Goal: Task Accomplishment & Management: Complete application form

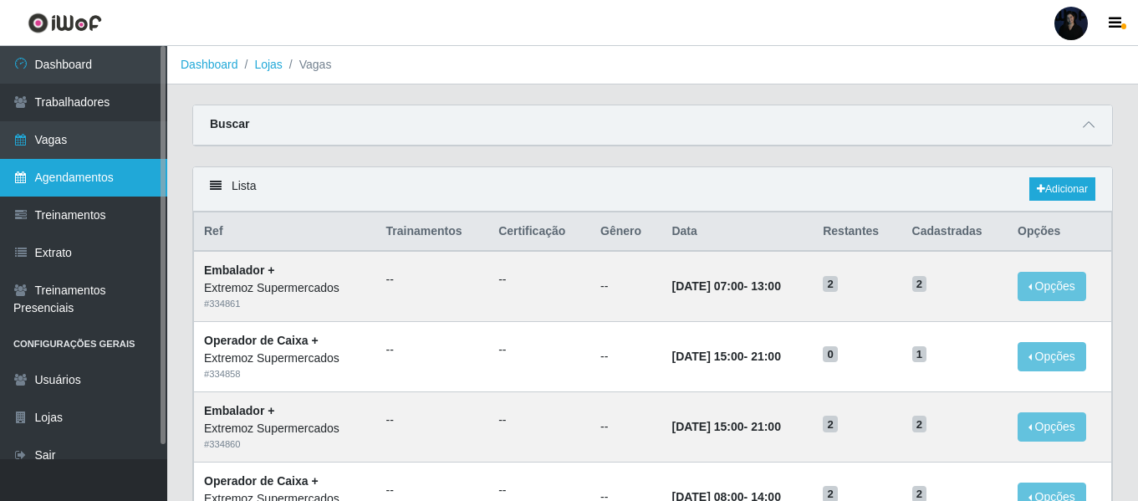
scroll to position [424, 0]
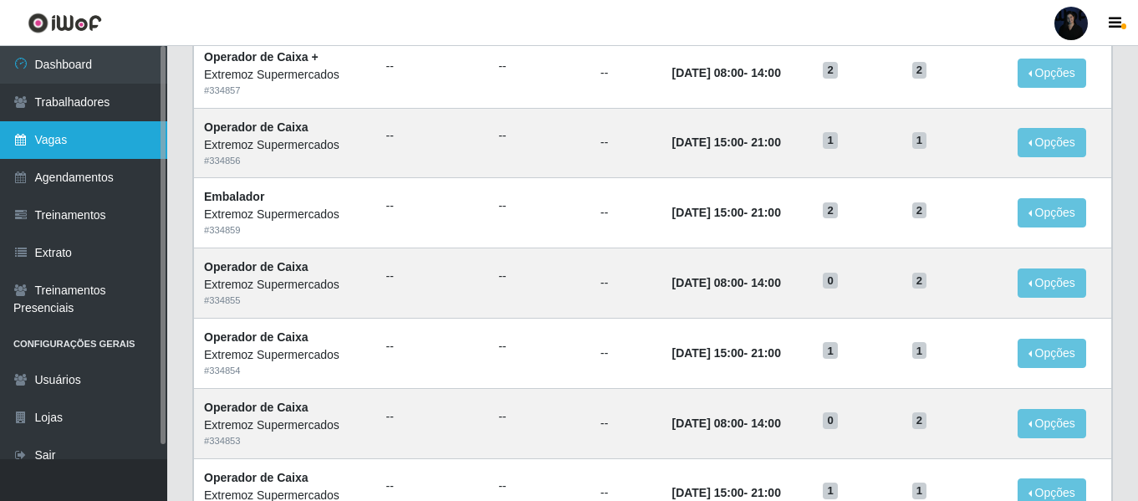
click at [90, 129] on link "Vagas" at bounding box center [83, 140] width 167 height 38
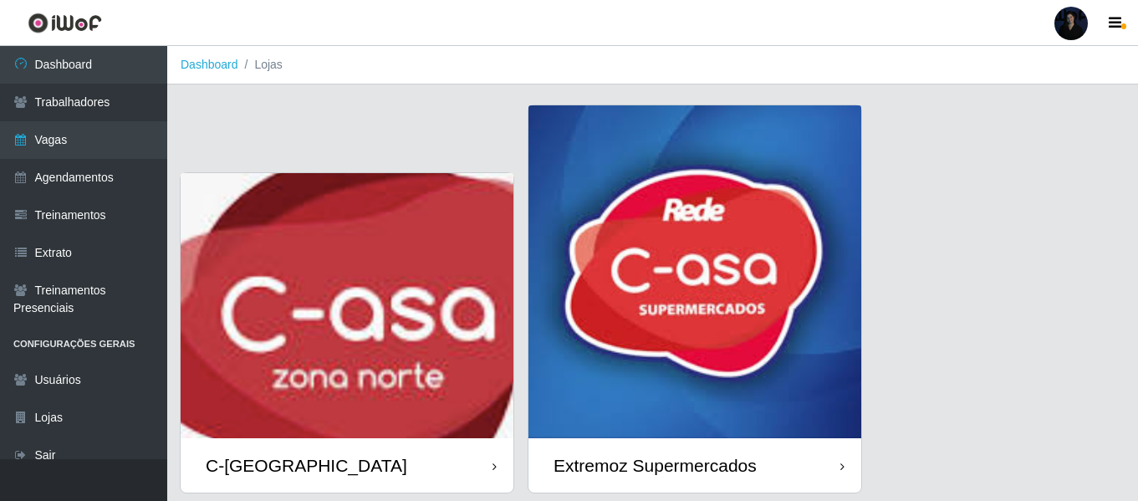
click at [1058, 17] on div at bounding box center [1070, 23] width 33 height 33
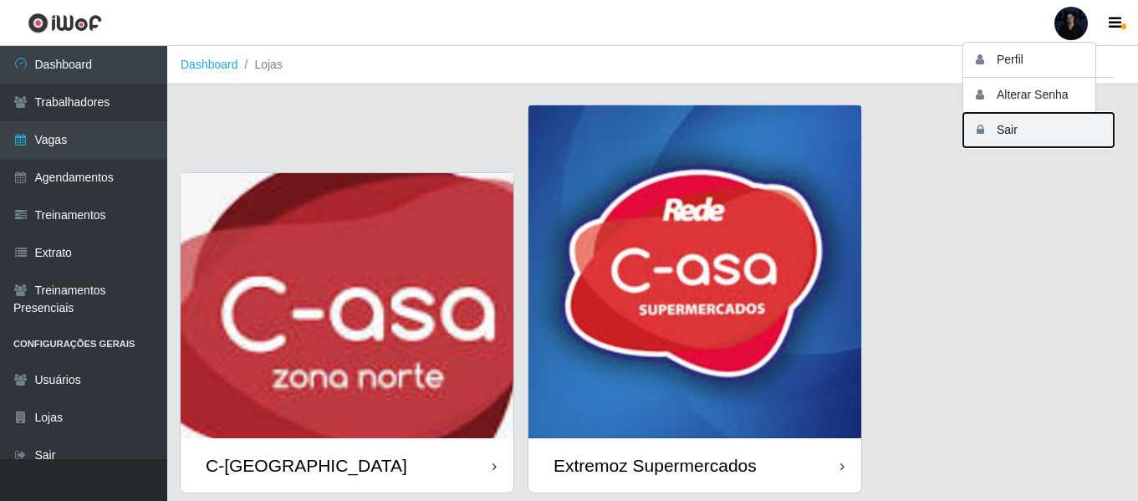
click at [981, 133] on icon "button" at bounding box center [979, 130] width 17 height 12
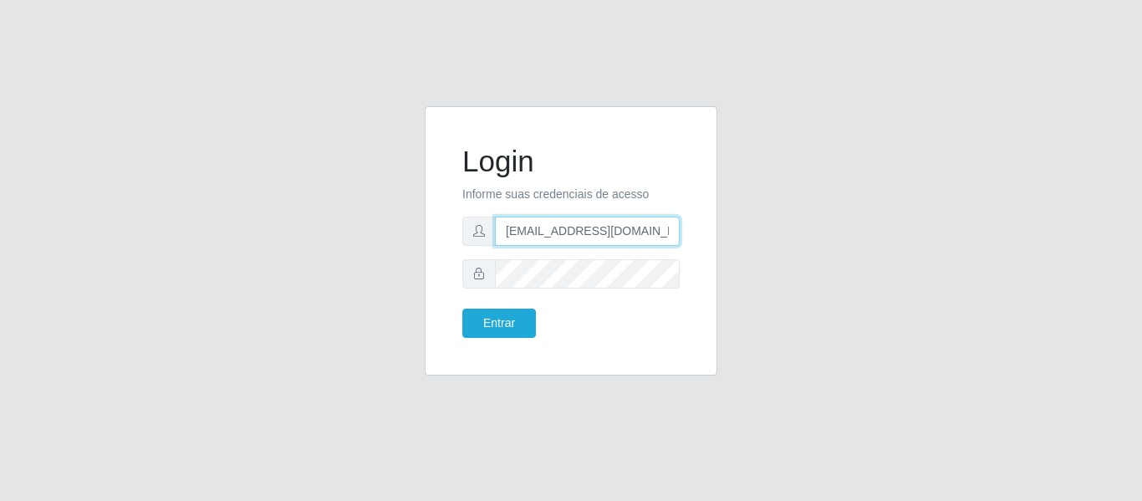
drag, startPoint x: 643, startPoint y: 237, endPoint x: 584, endPoint y: 237, distance: 59.4
click at [584, 237] on input "[EMAIL_ADDRESS][DOMAIN_NAME]" at bounding box center [587, 231] width 185 height 29
type input "[EMAIL_ADDRESS][DOMAIN_NAME]"
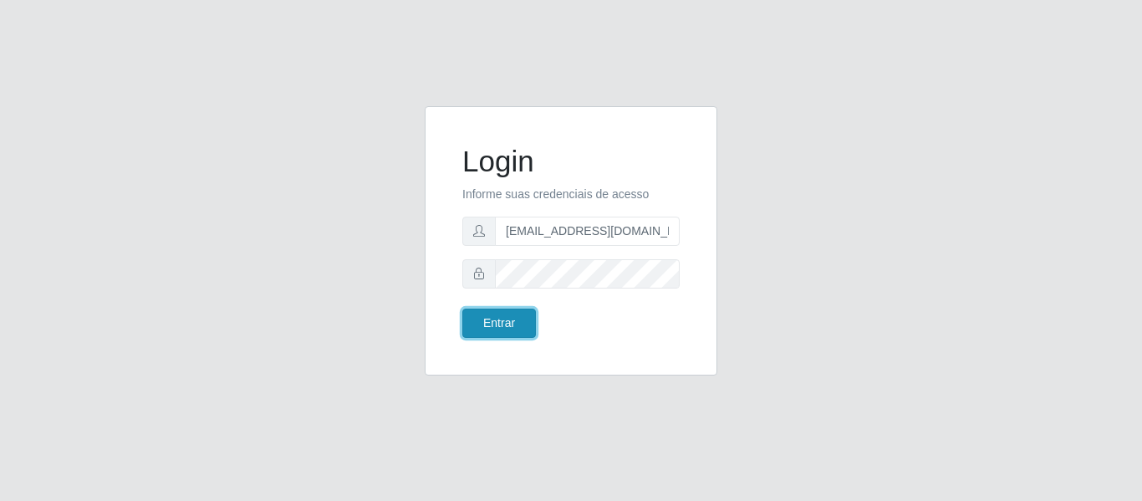
click at [470, 331] on button "Entrar" at bounding box center [499, 322] width 74 height 29
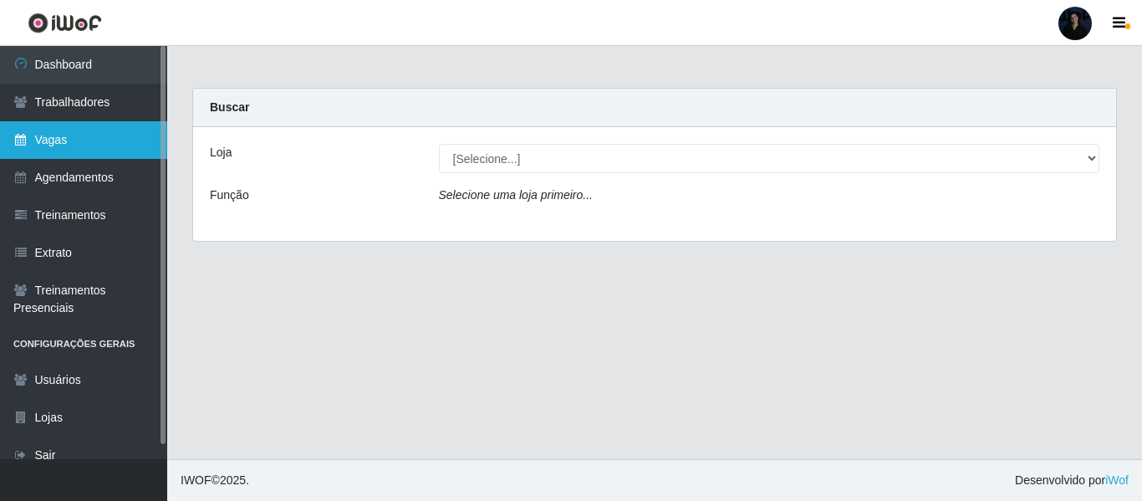
click at [114, 135] on link "Vagas" at bounding box center [83, 140] width 167 height 38
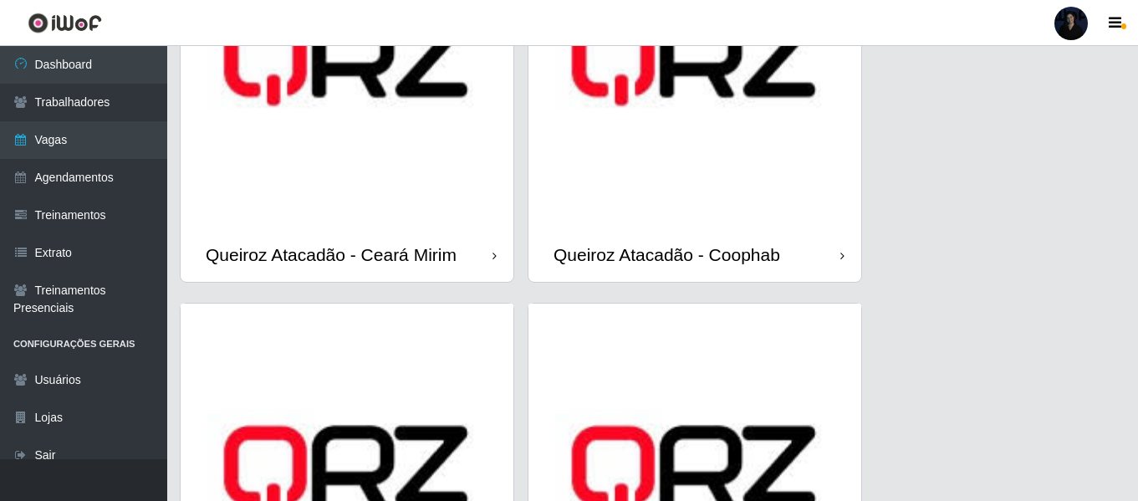
scroll to position [1072, 0]
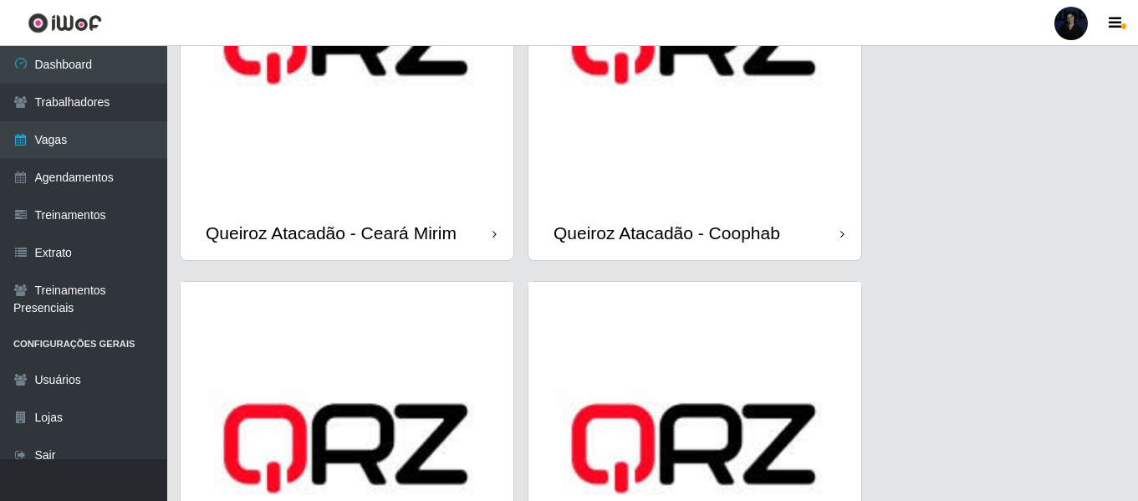
click at [680, 163] on img at bounding box center [694, 39] width 333 height 333
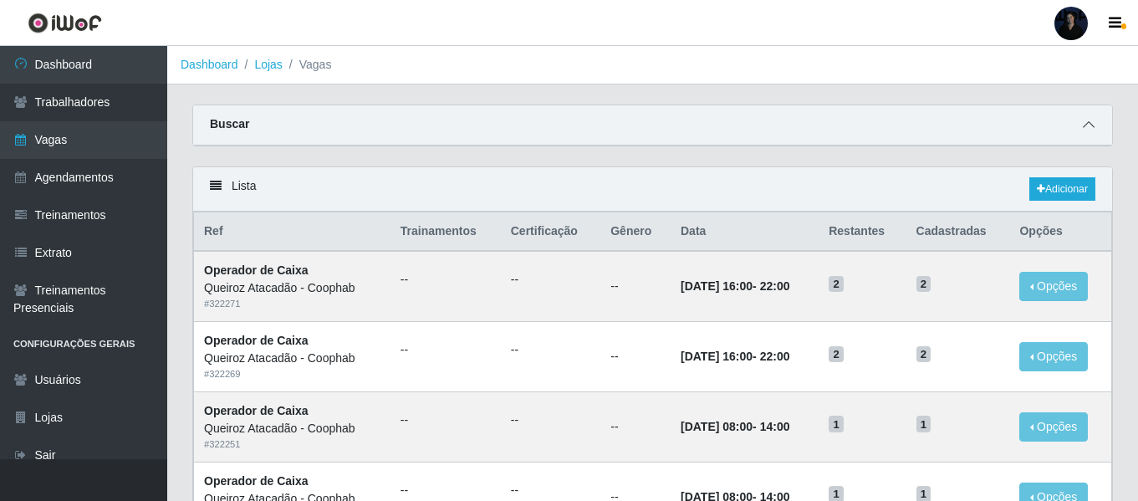
click at [1094, 130] on span at bounding box center [1088, 124] width 20 height 19
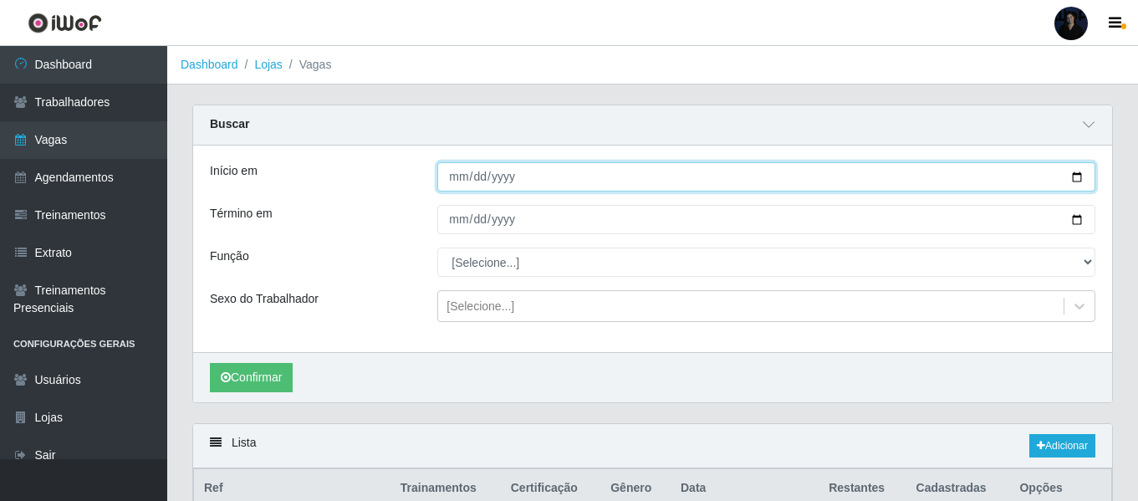
click at [1078, 176] on input "Início em" at bounding box center [766, 176] width 658 height 29
type input "2025-08-24"
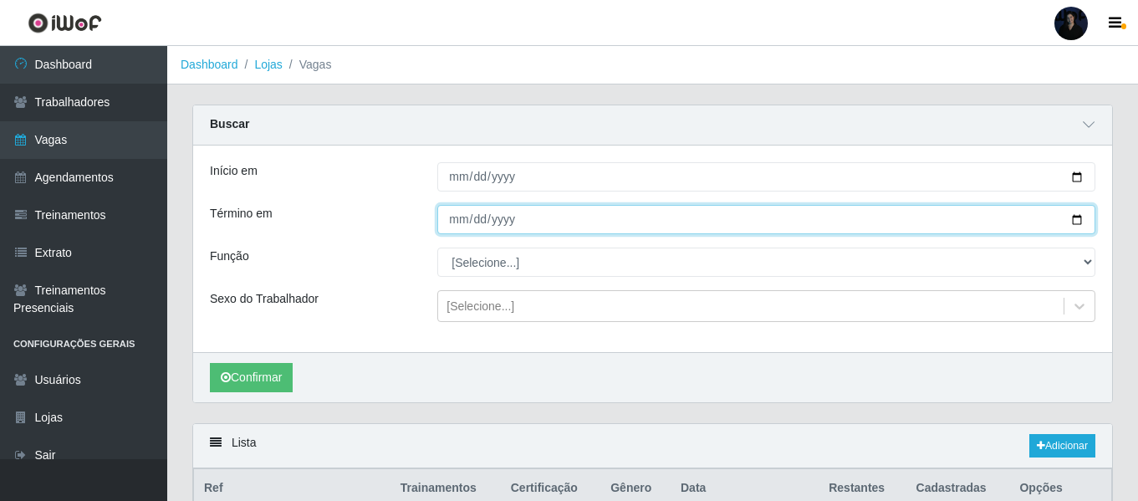
click at [1077, 218] on input "Término em" at bounding box center [766, 219] width 658 height 29
type input "2025-08-24"
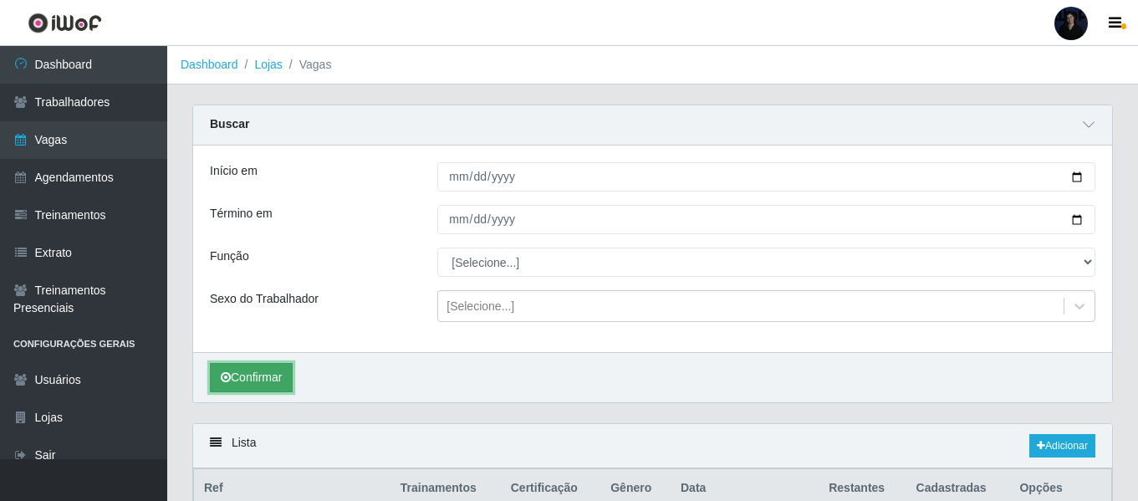
click at [254, 371] on button "Confirmar" at bounding box center [251, 377] width 83 height 29
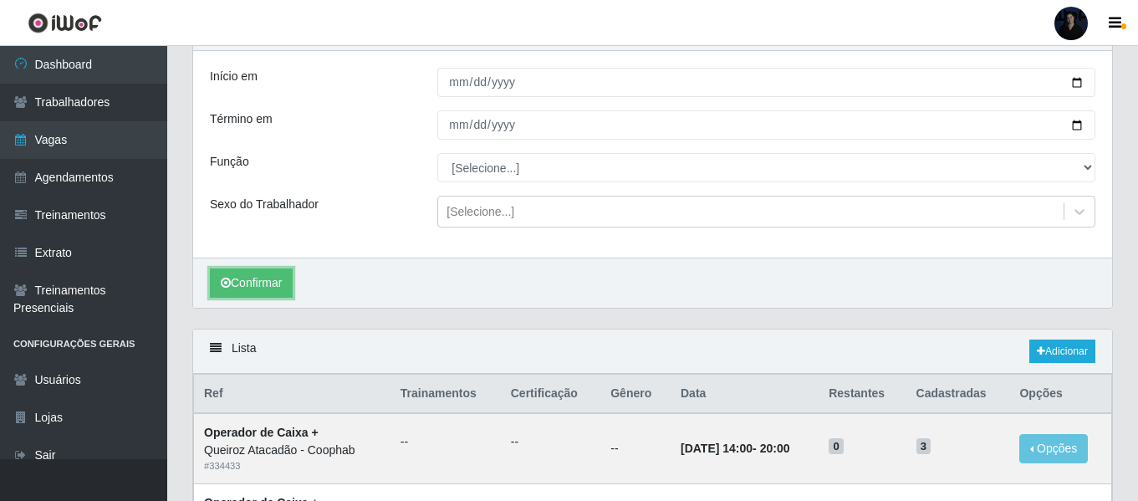
scroll to position [89, 0]
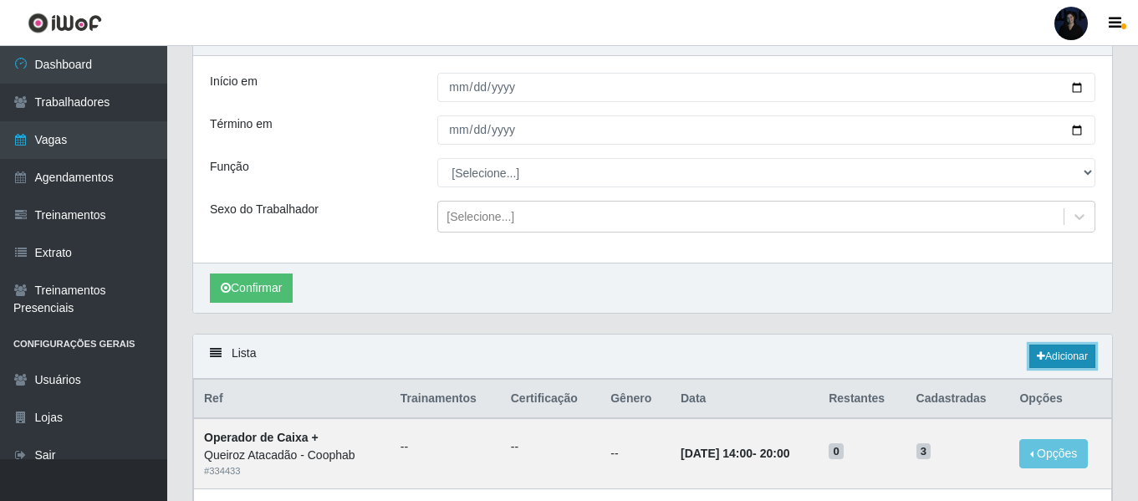
click at [1057, 348] on link "Adicionar" at bounding box center [1062, 355] width 66 height 23
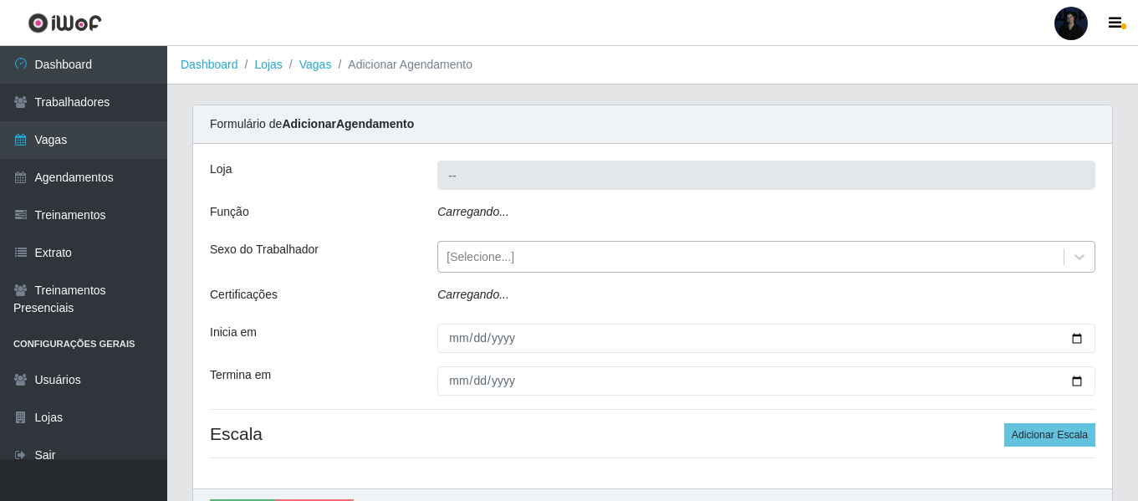
type input "Queiroz Atacadão - Coophab"
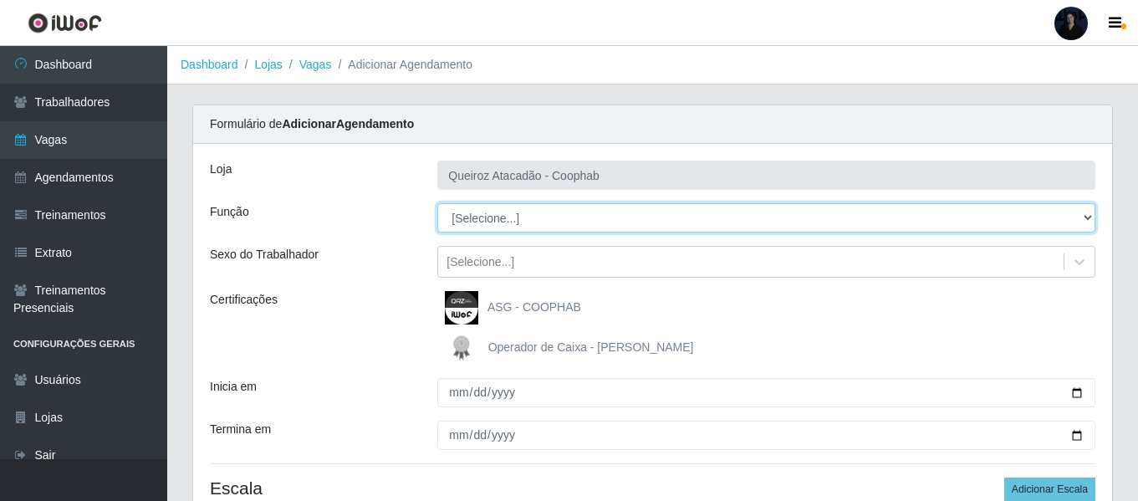
click at [491, 226] on select "[Selecione...] ASG ASG + ASG ++ Embalador Embalador + Embalador ++ Operador de …" at bounding box center [766, 217] width 658 height 29
select select "79"
click at [437, 203] on select "[Selecione...] ASG ASG + ASG ++ Embalador Embalador + Embalador ++ Operador de …" at bounding box center [766, 217] width 658 height 29
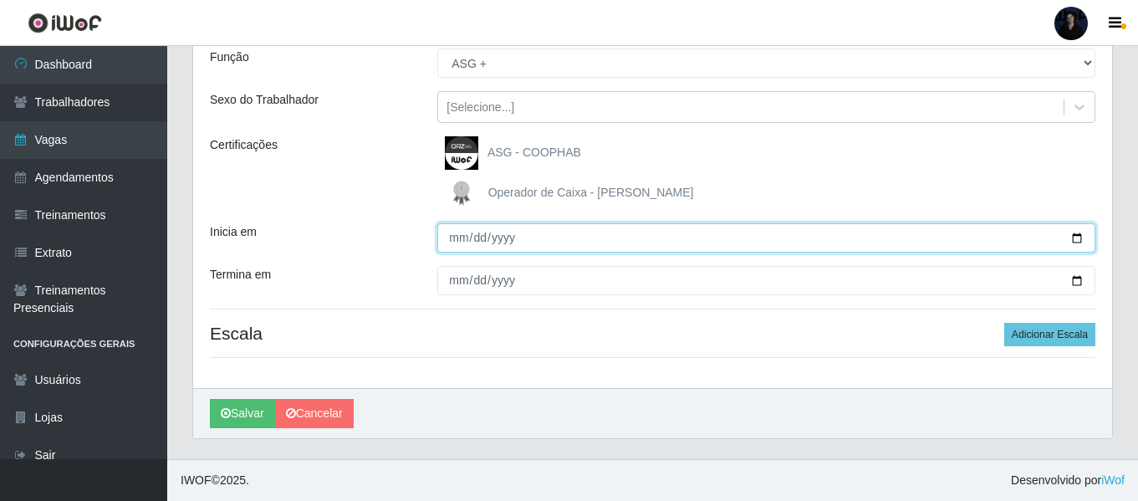
click at [1076, 242] on input "Inicia em" at bounding box center [766, 237] width 658 height 29
type input "2025-08-24"
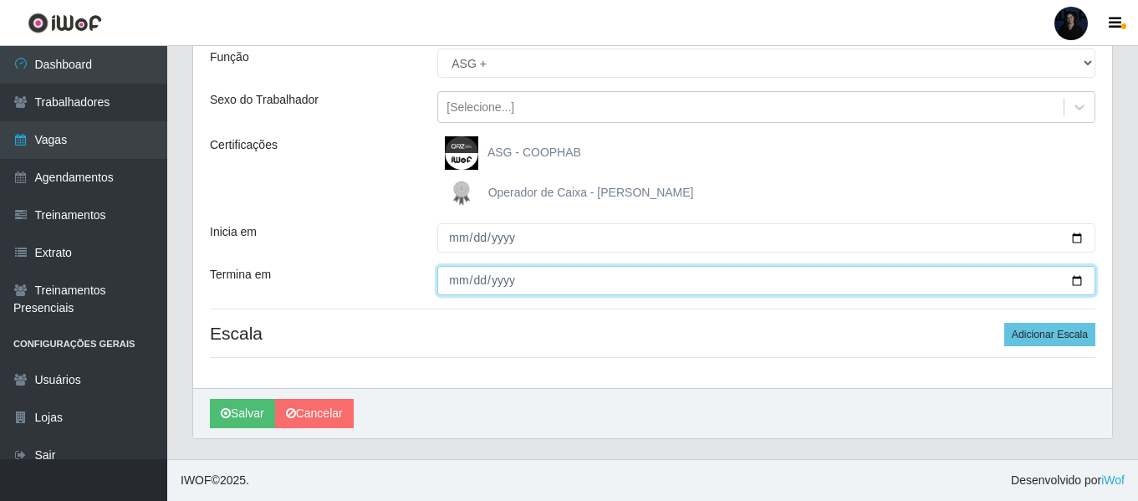
click at [1077, 277] on input "Termina em" at bounding box center [766, 280] width 658 height 29
type input "2025-08-24"
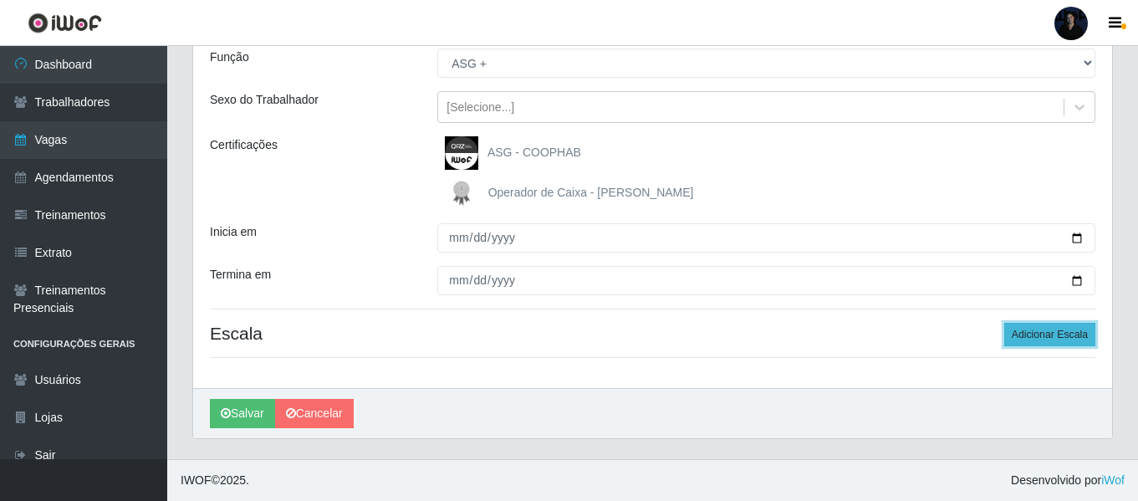
click at [1036, 343] on button "Adicionar Escala" at bounding box center [1049, 334] width 91 height 23
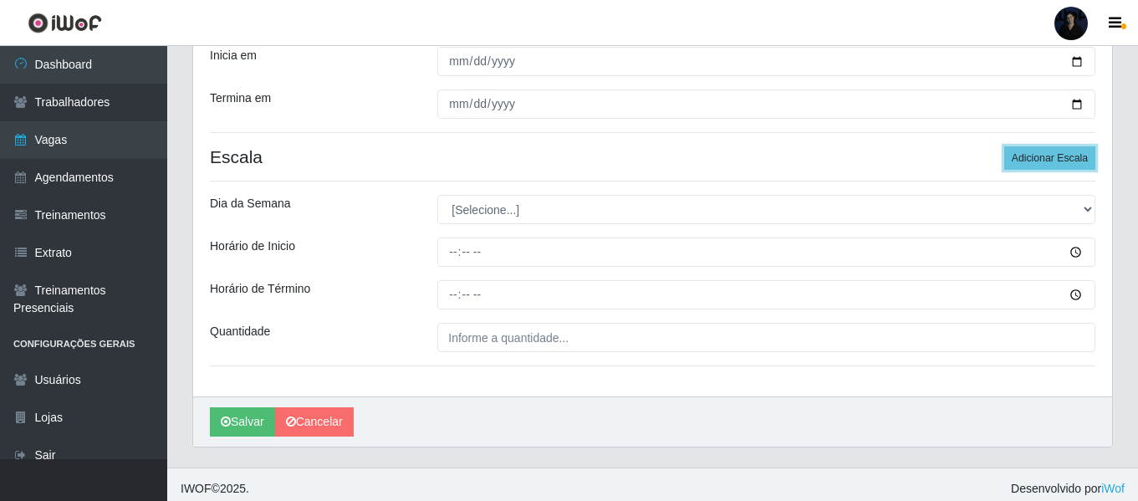
scroll to position [339, 0]
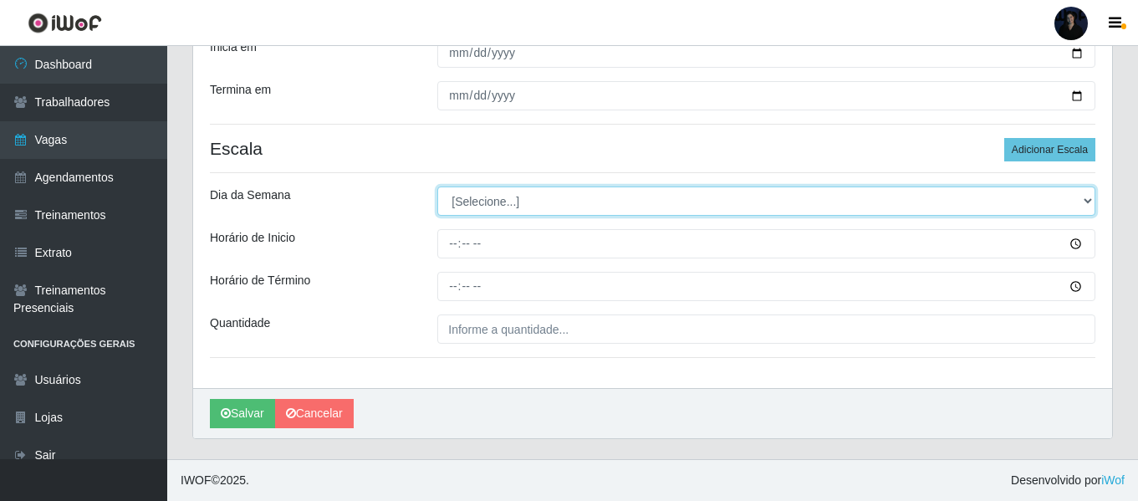
click at [538, 212] on select "[Selecione...] Segunda Terça Quarta Quinta Sexta Sábado Domingo" at bounding box center [766, 200] width 658 height 29
select select "0"
click at [437, 186] on select "[Selecione...] Segunda Terça Quarta Quinta Sexta Sábado Domingo" at bounding box center [766, 200] width 658 height 29
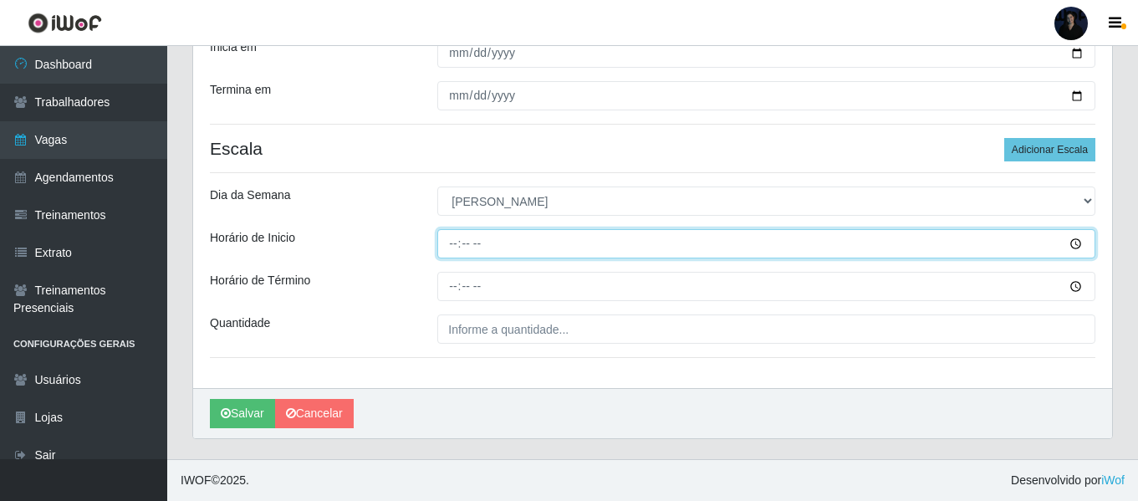
click at [456, 245] on input "Horário de Inicio" at bounding box center [766, 243] width 658 height 29
type input "14:00"
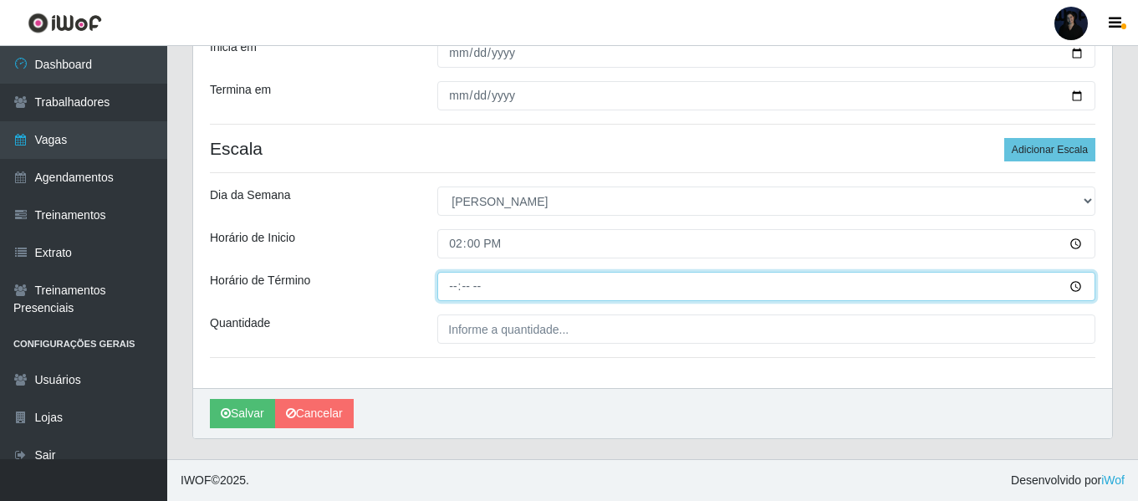
click at [456, 285] on input "Horário de Término" at bounding box center [766, 286] width 658 height 29
type input "20:00"
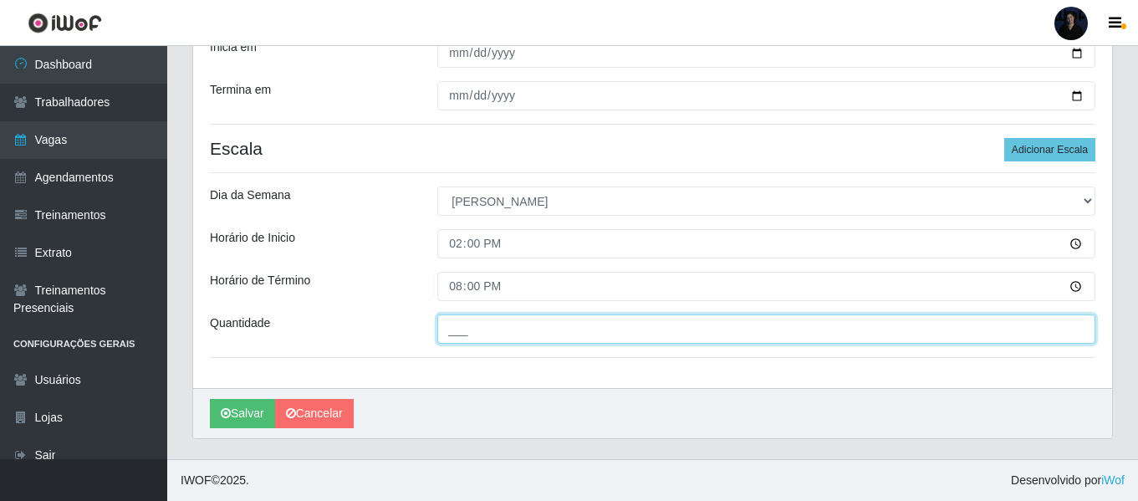
click at [457, 324] on input "___" at bounding box center [766, 328] width 658 height 29
type input "1__"
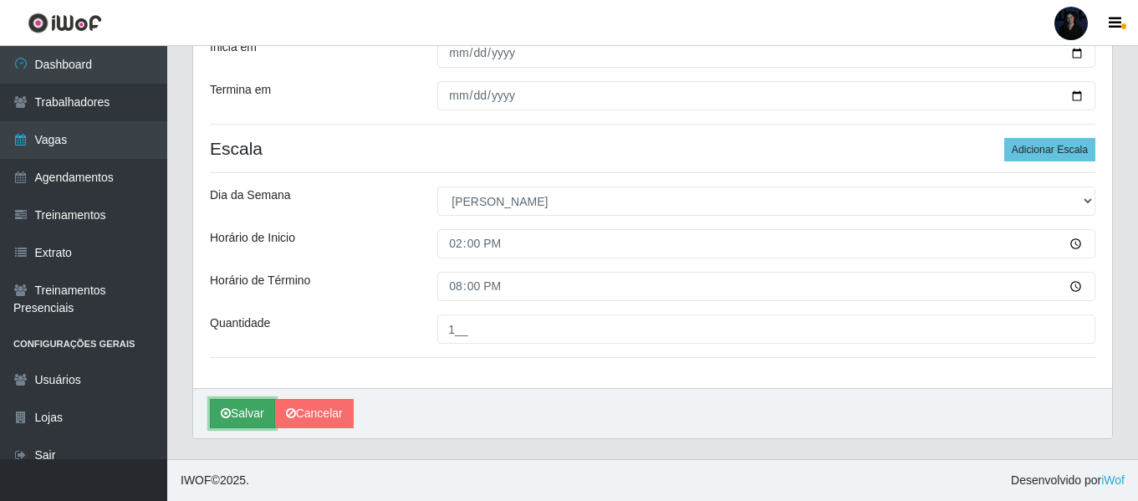
click at [253, 410] on button "Salvar" at bounding box center [242, 413] width 65 height 29
